Goal: Task Accomplishment & Management: Manage account settings

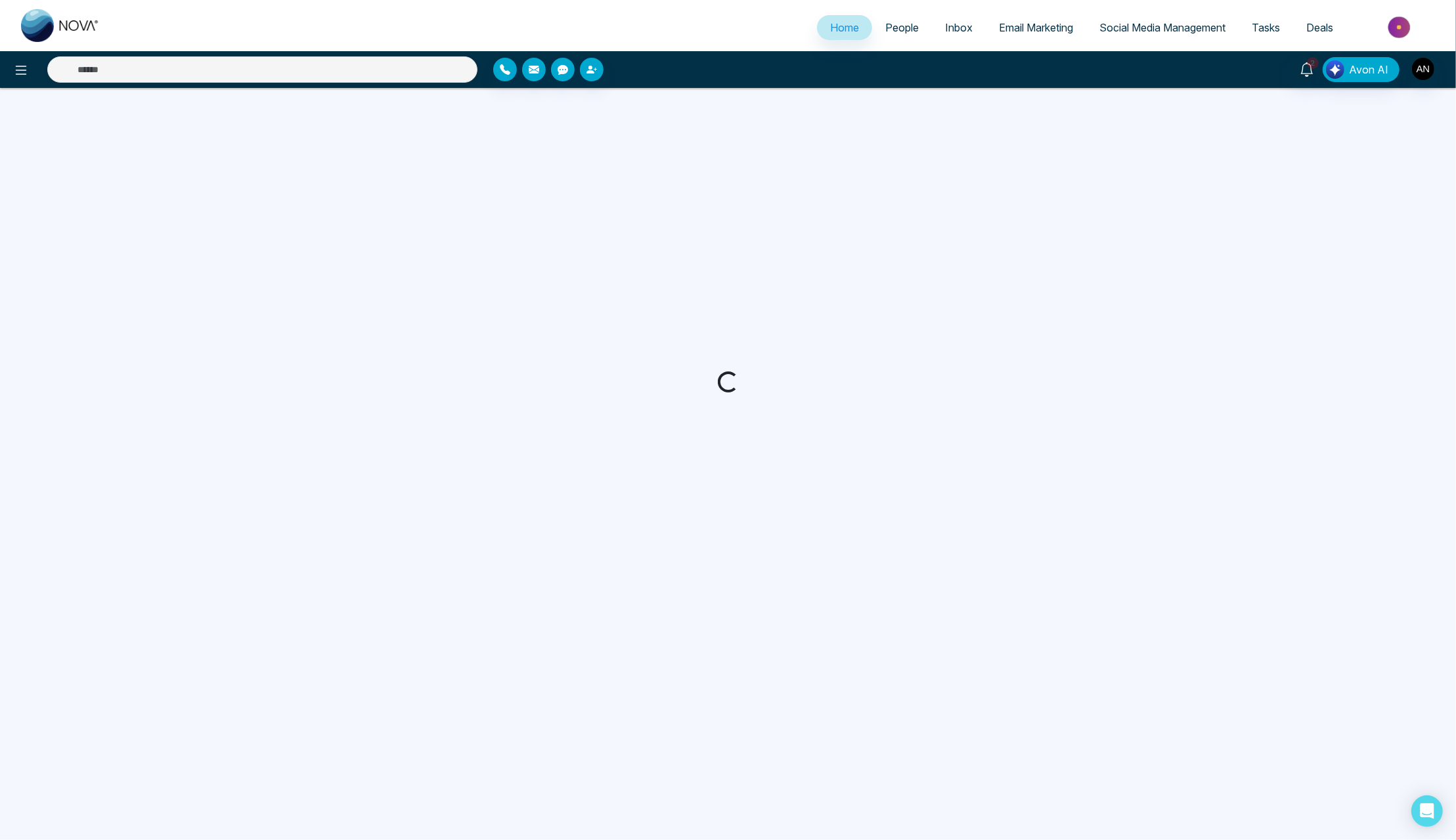
select select "*"
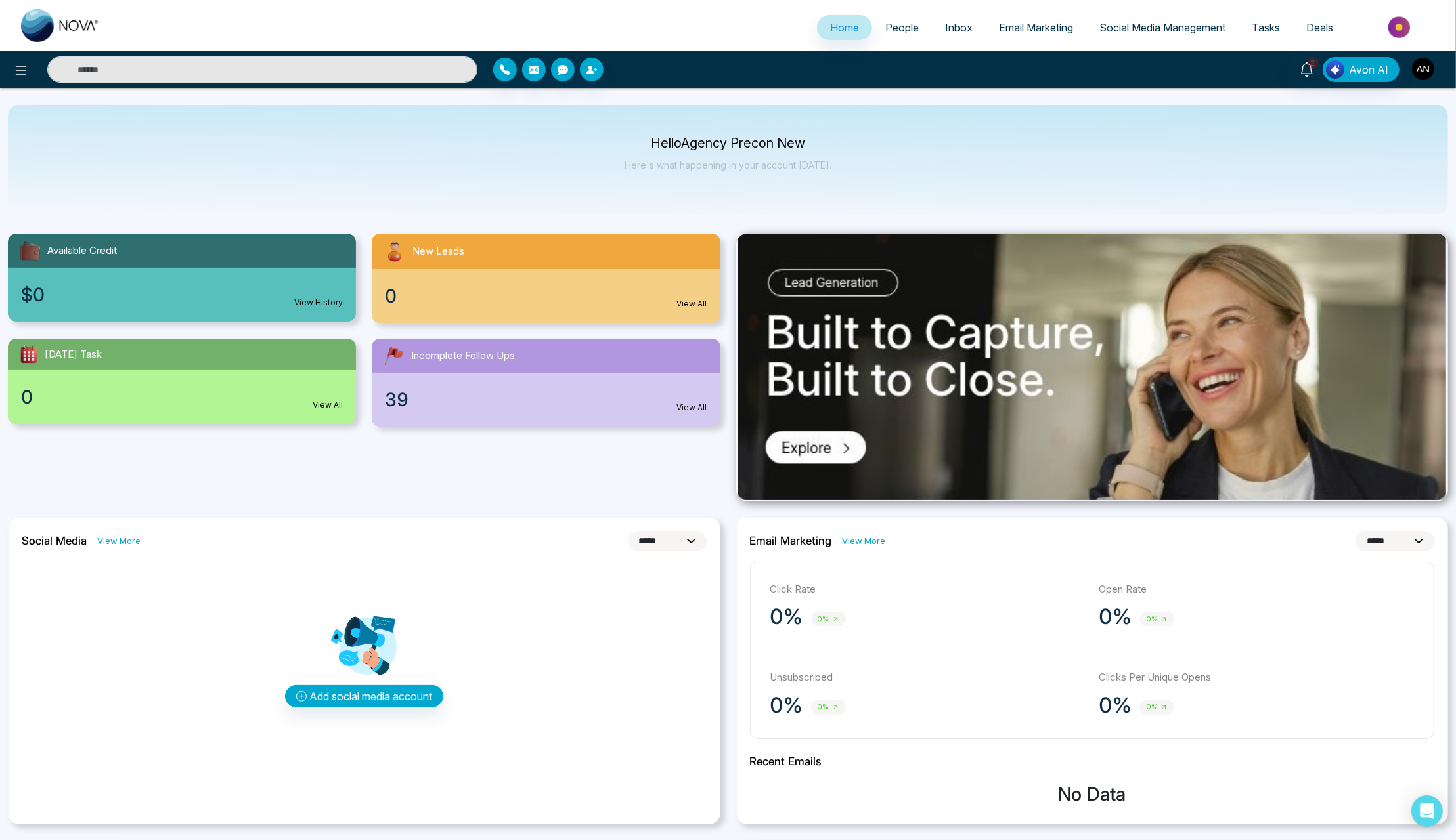
click at [1427, 67] on img "button" at bounding box center [1423, 69] width 22 height 22
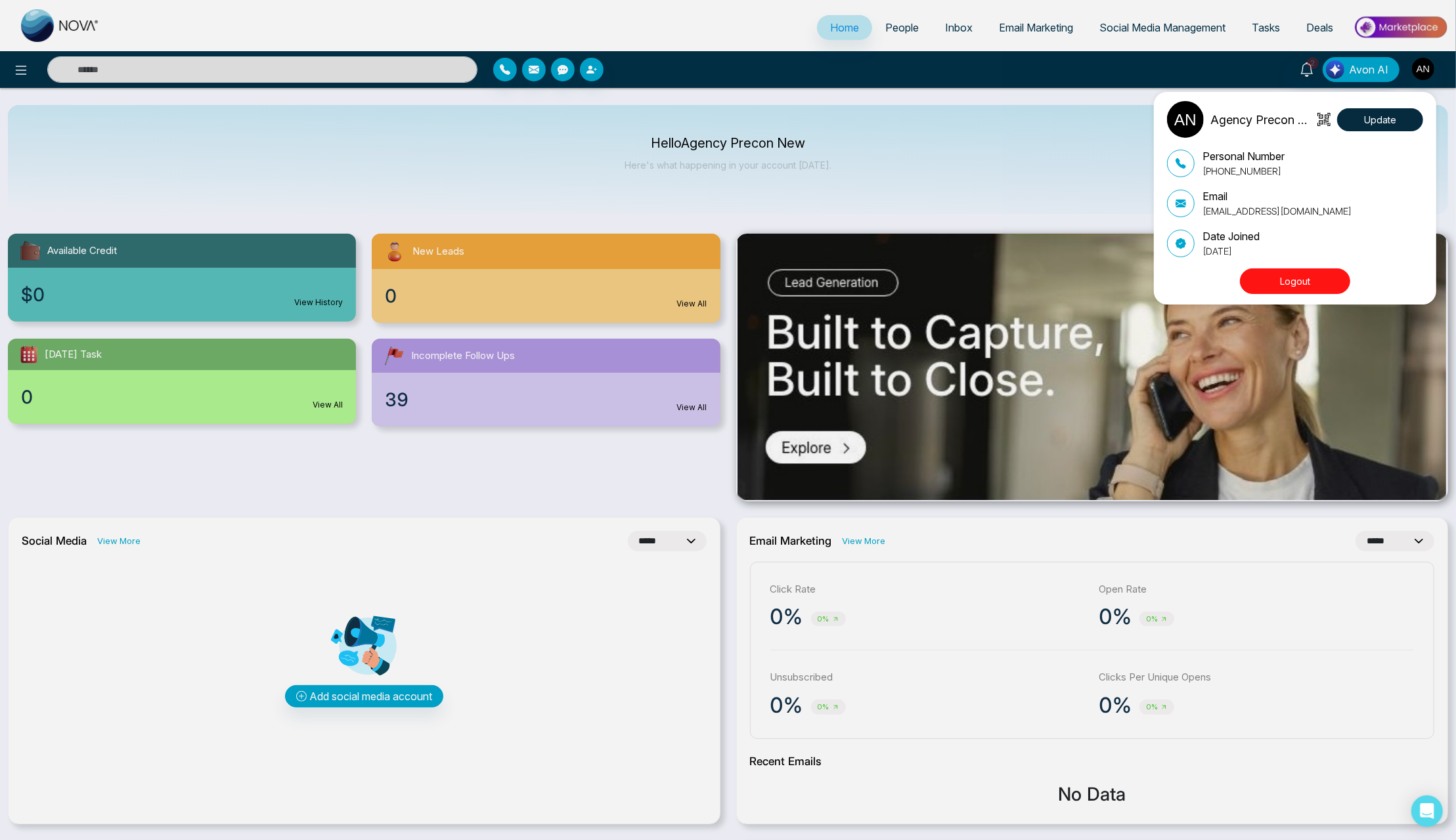
click at [1304, 277] on button "Logout" at bounding box center [1294, 281] width 110 height 25
